Goal: Check status: Check status

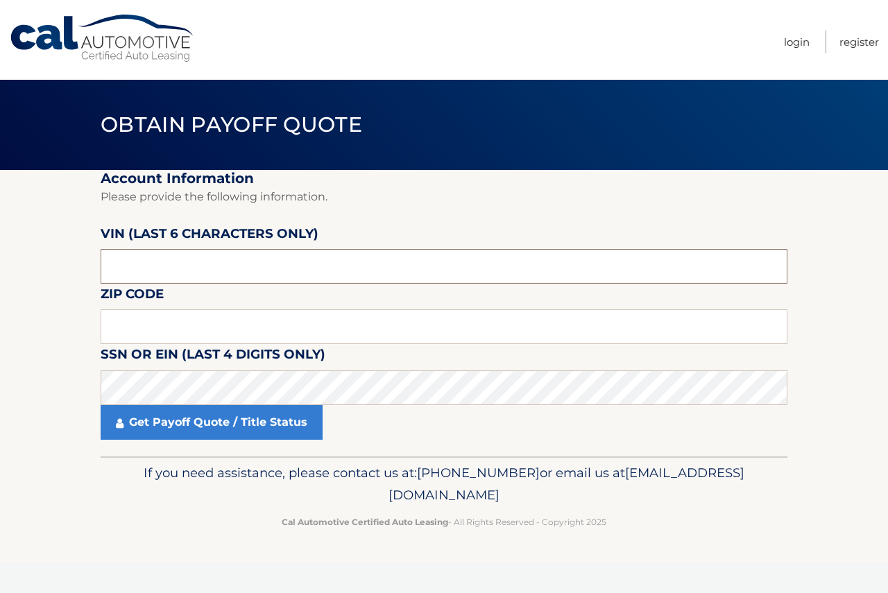
click at [151, 266] on input "text" at bounding box center [444, 266] width 686 height 35
click at [151, 263] on input "text" at bounding box center [444, 266] width 686 height 35
type input "205391"
type input "18966"
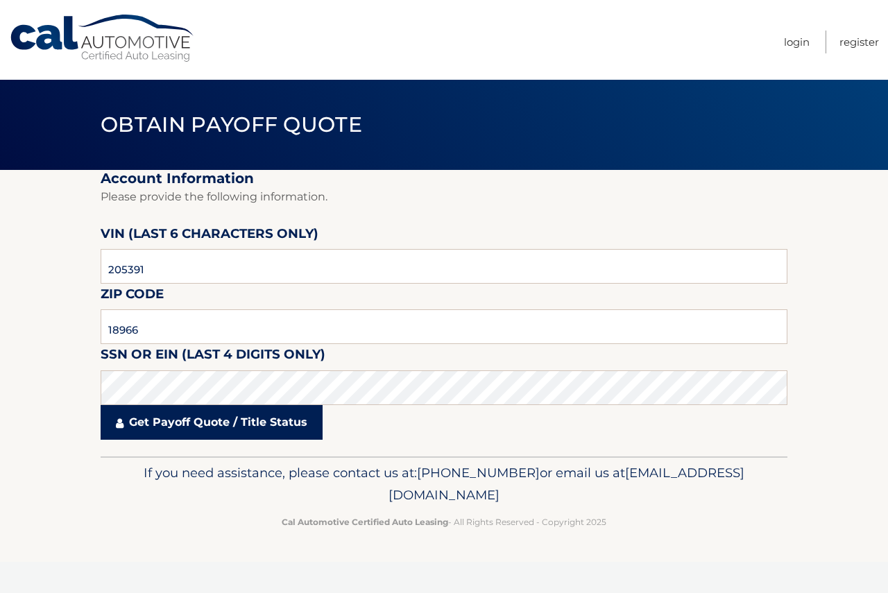
click at [218, 427] on link "Get Payoff Quote / Title Status" at bounding box center [212, 422] width 222 height 35
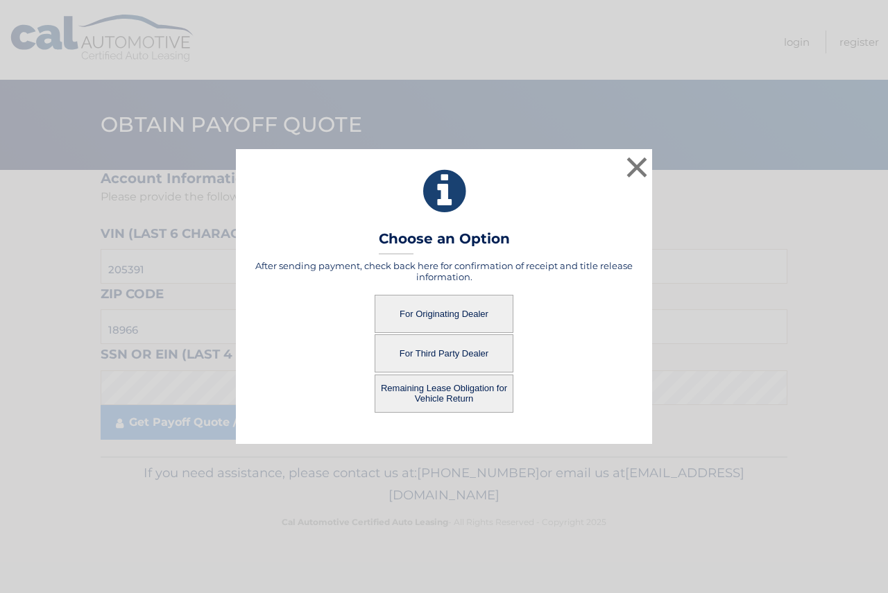
click at [448, 313] on button "For Originating Dealer" at bounding box center [443, 314] width 139 height 38
click at [449, 312] on button "For Originating Dealer" at bounding box center [443, 314] width 139 height 38
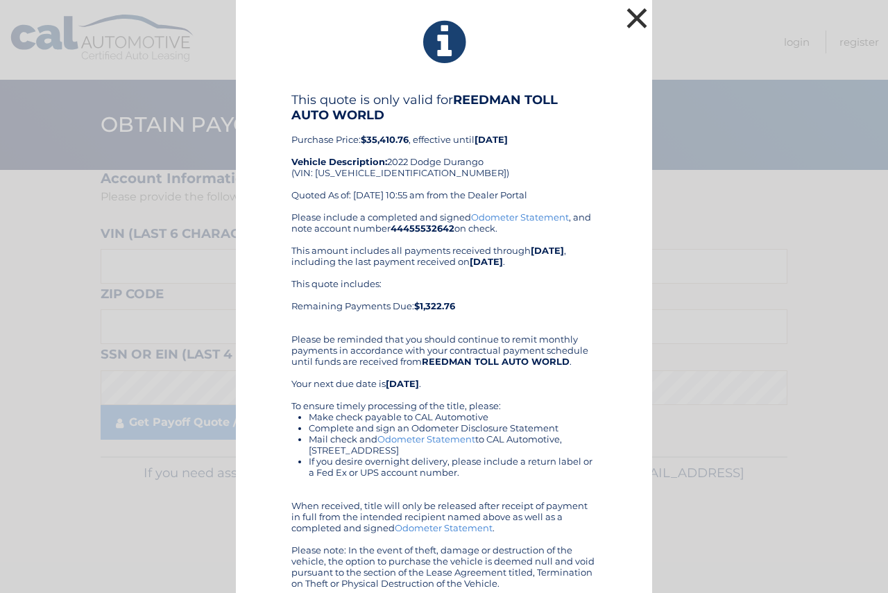
click at [623, 17] on button "×" at bounding box center [637, 18] width 28 height 28
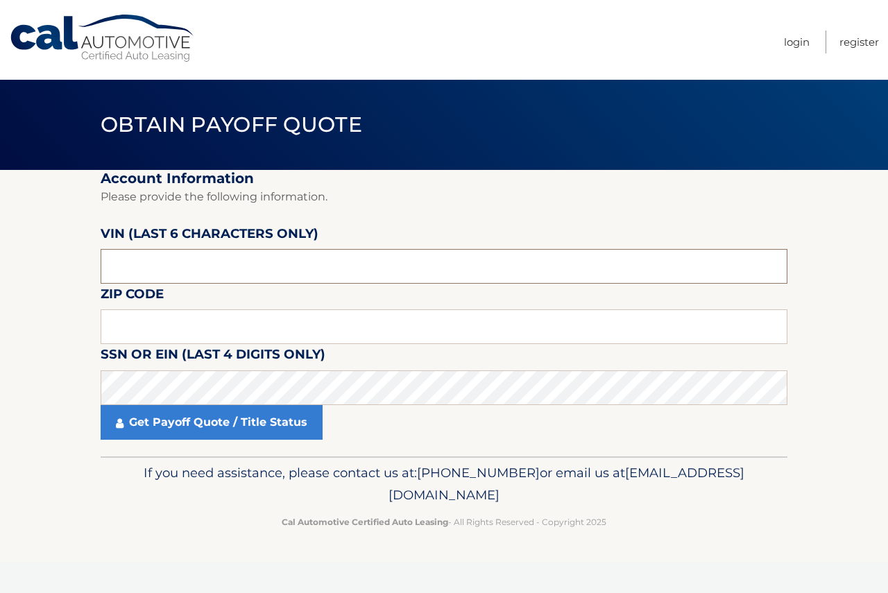
click at [171, 265] on input "text" at bounding box center [444, 266] width 686 height 35
paste input "205391"
type input "205391"
click at [164, 340] on input "text" at bounding box center [444, 326] width 686 height 35
paste input "18966"
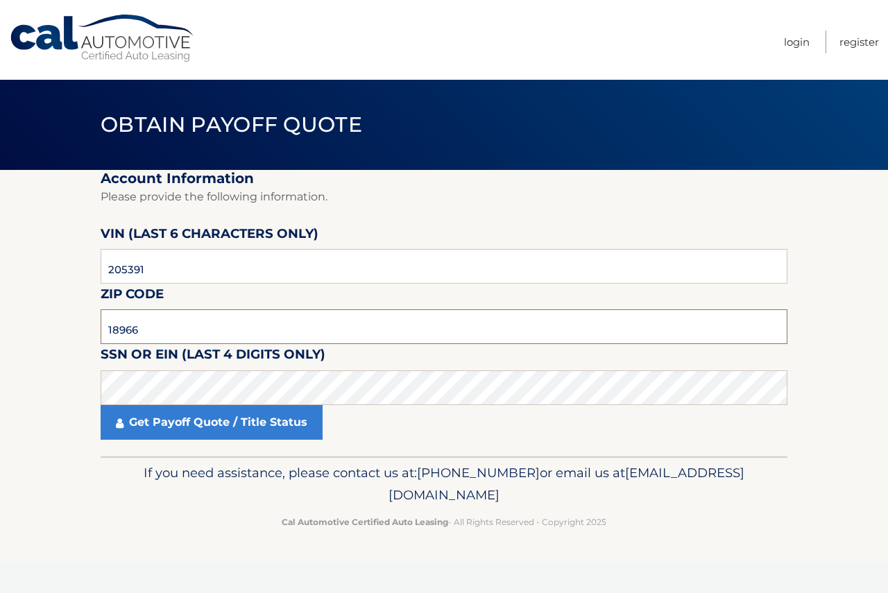
type input "18966"
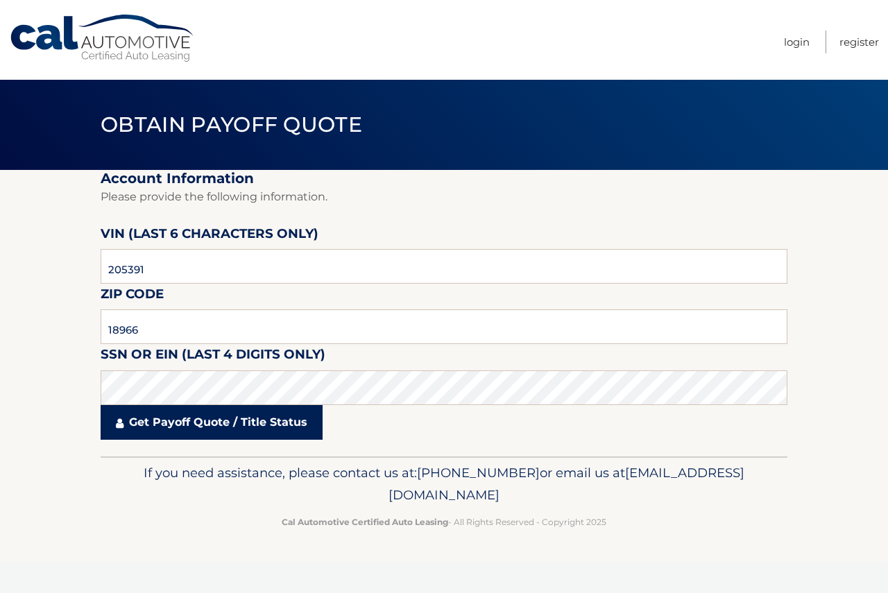
click at [144, 432] on link "Get Payoff Quote / Title Status" at bounding box center [212, 422] width 222 height 35
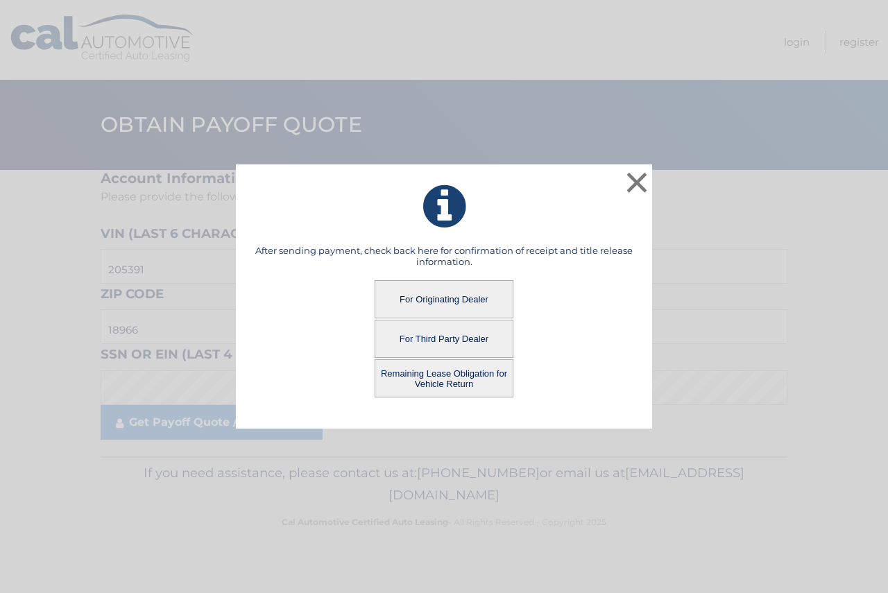
click at [434, 382] on button "Remaining Lease Obligation for Vehicle Return" at bounding box center [443, 378] width 139 height 38
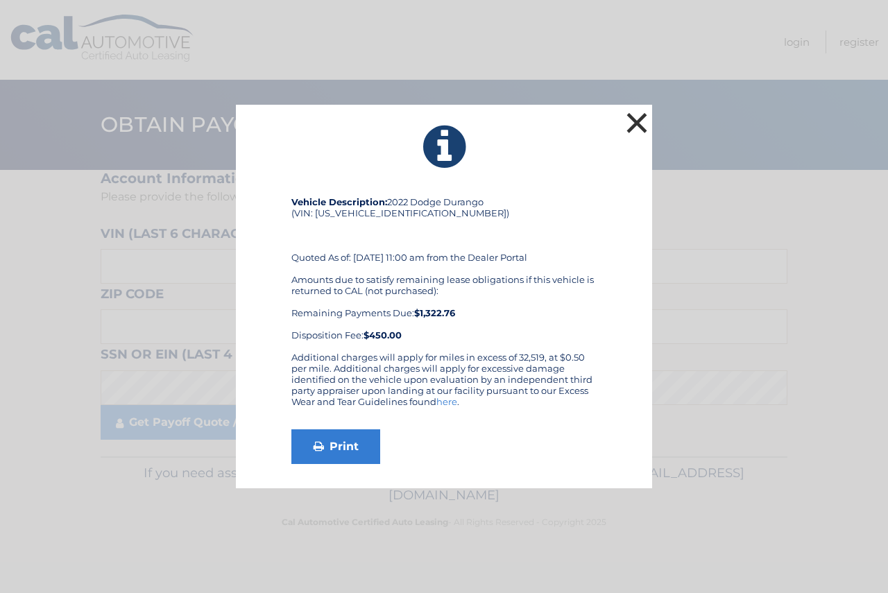
click at [634, 122] on button "×" at bounding box center [637, 123] width 28 height 28
